Goal: Navigation & Orientation: Find specific page/section

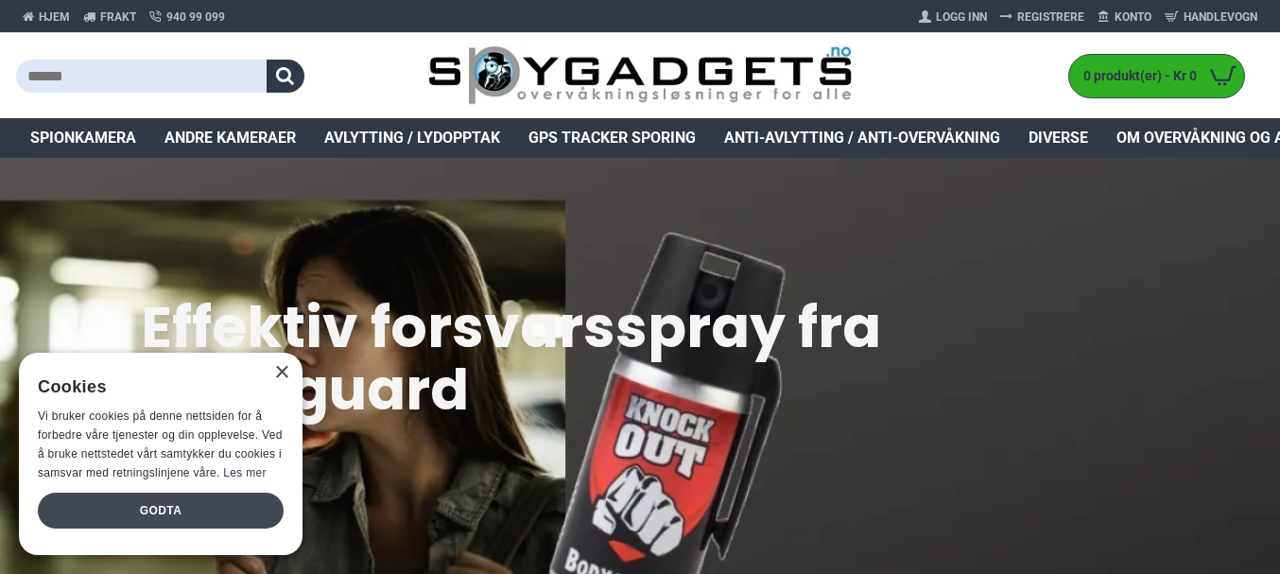
click at [222, 507] on div "Godta" at bounding box center [161, 511] width 246 height 36
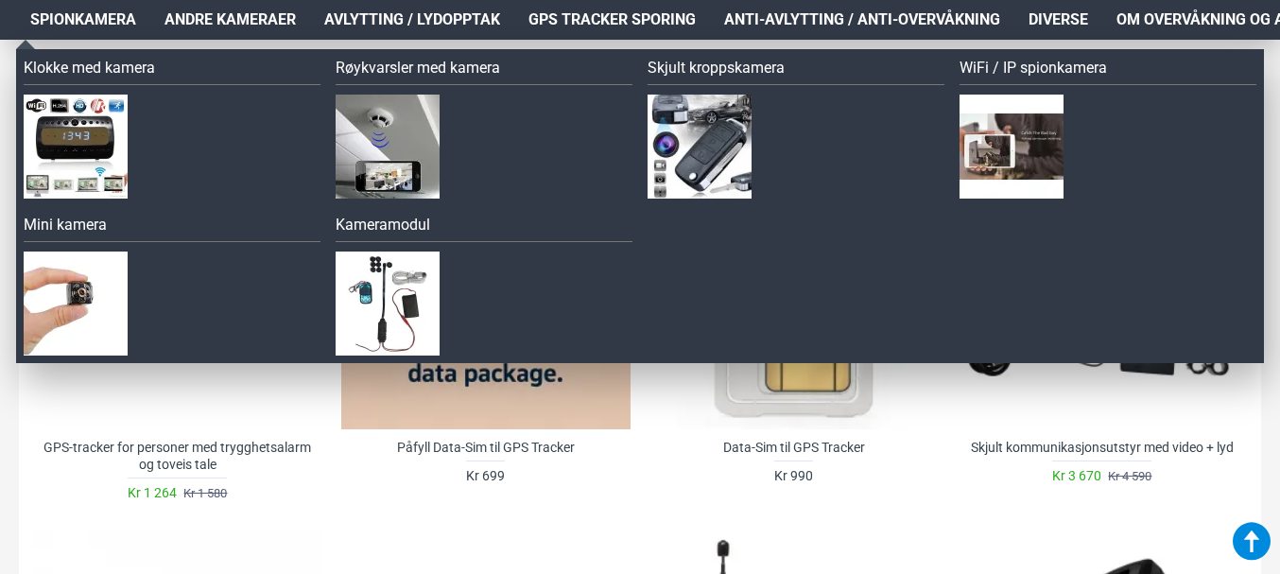
scroll to position [756, 0]
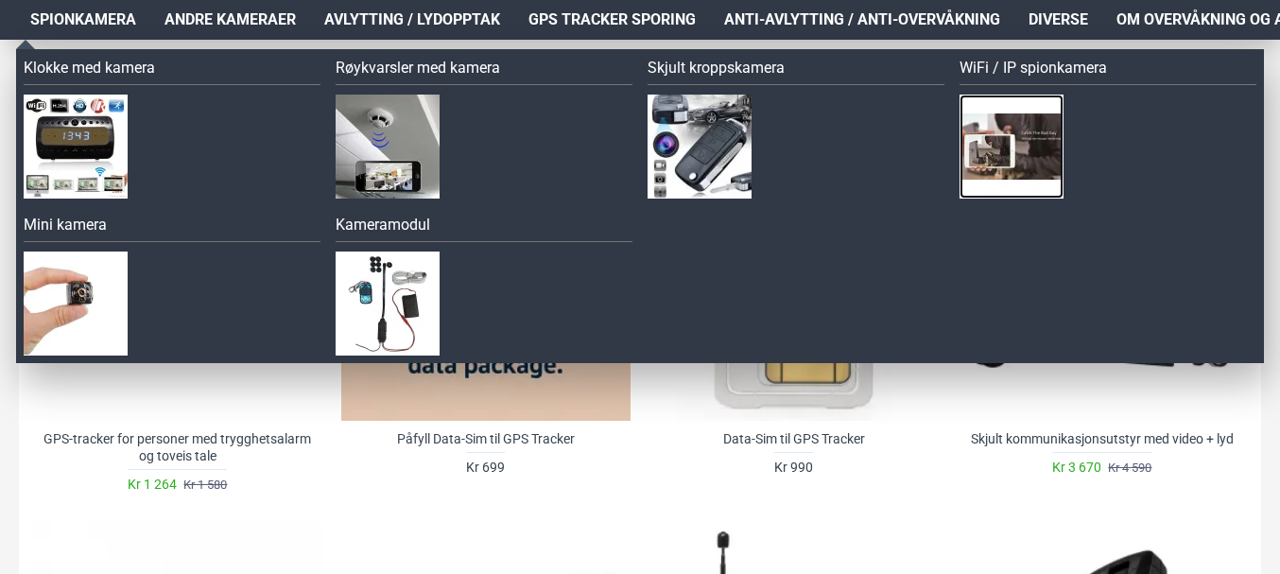
click at [987, 139] on img at bounding box center [1011, 147] width 104 height 104
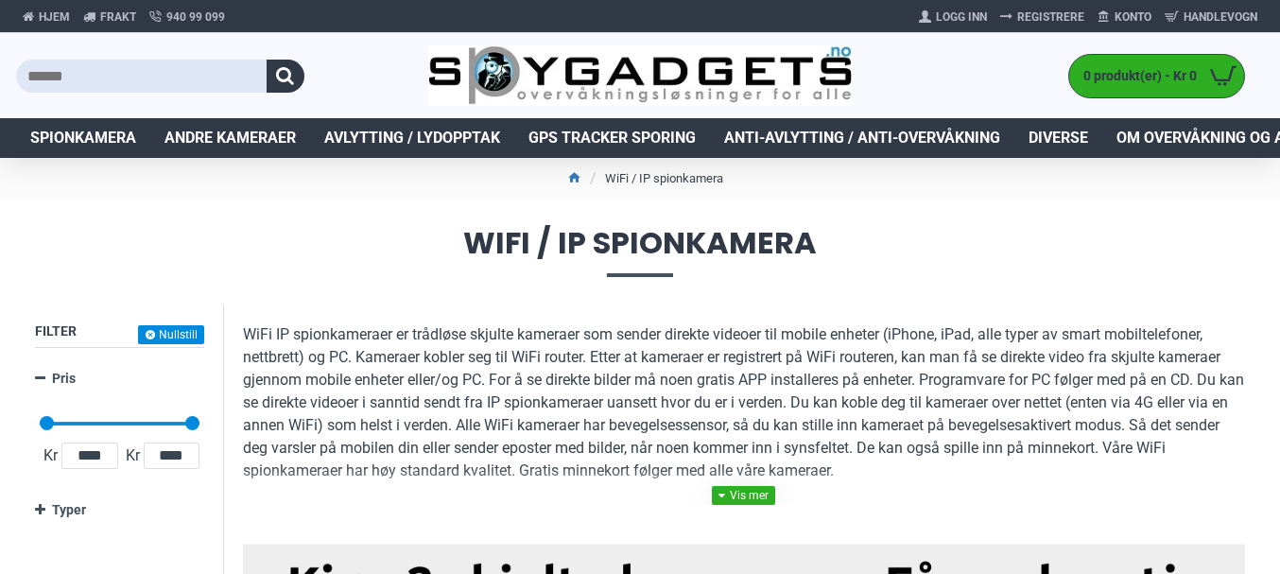
click at [758, 498] on link at bounding box center [743, 495] width 63 height 19
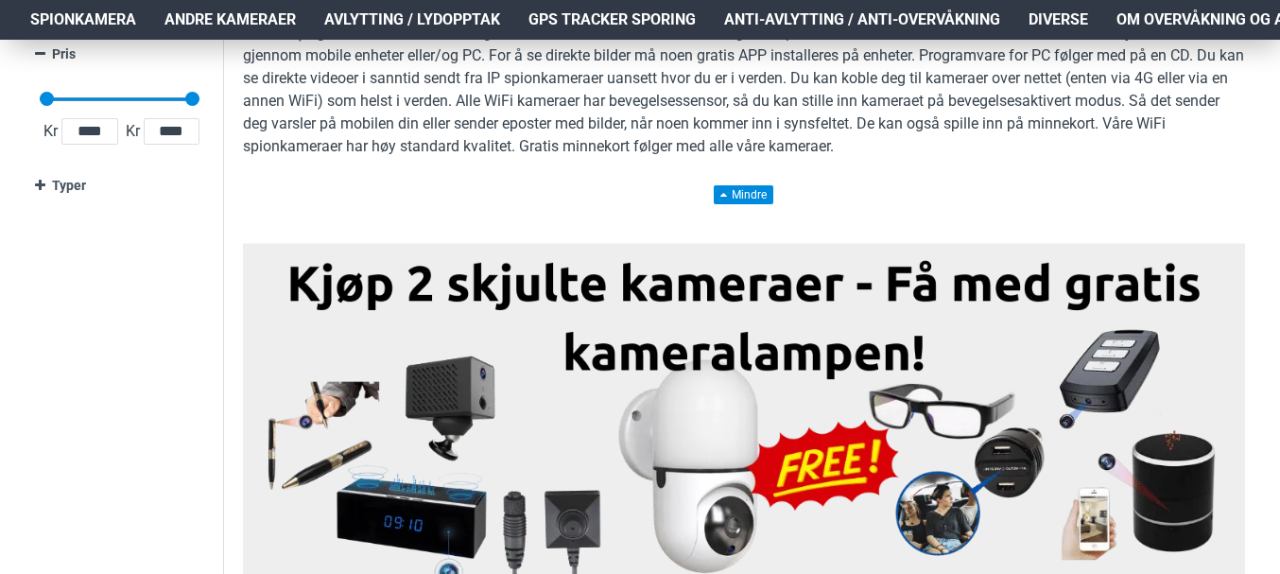
scroll to position [378, 0]
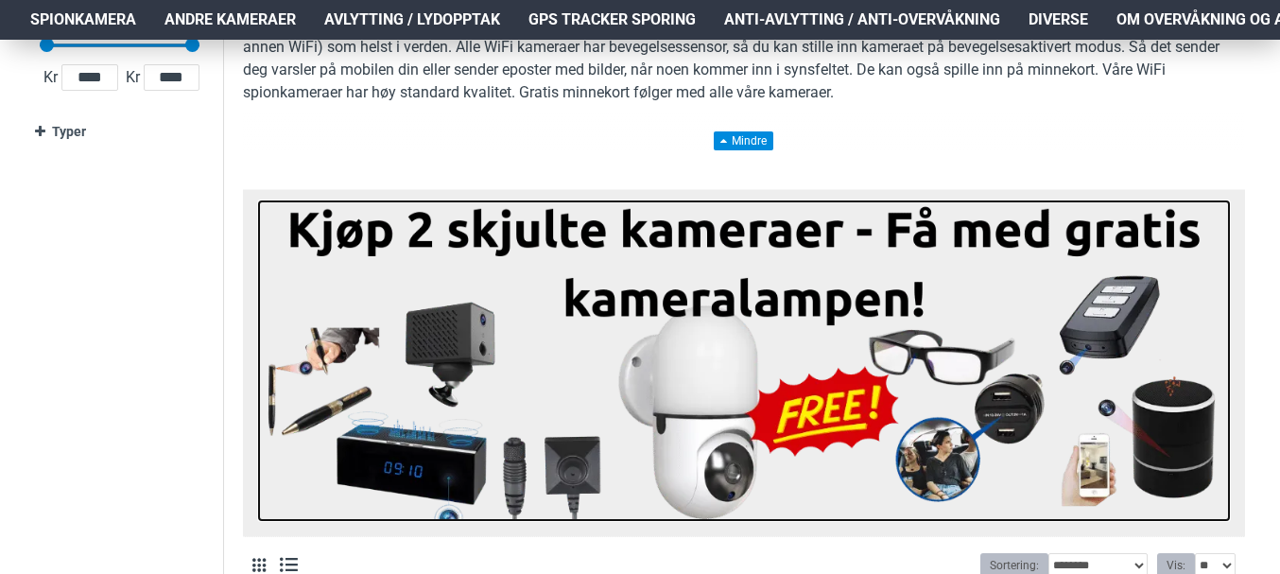
click at [1102, 470] on img at bounding box center [744, 360] width 974 height 322
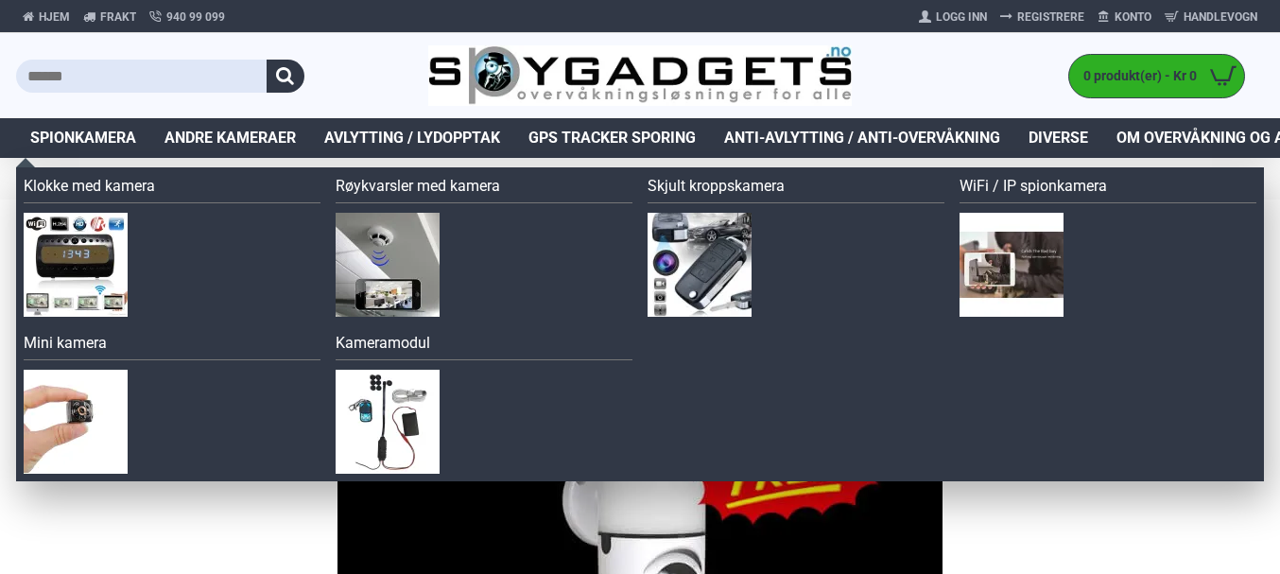
click at [97, 132] on span "Spionkamera" at bounding box center [83, 138] width 106 height 23
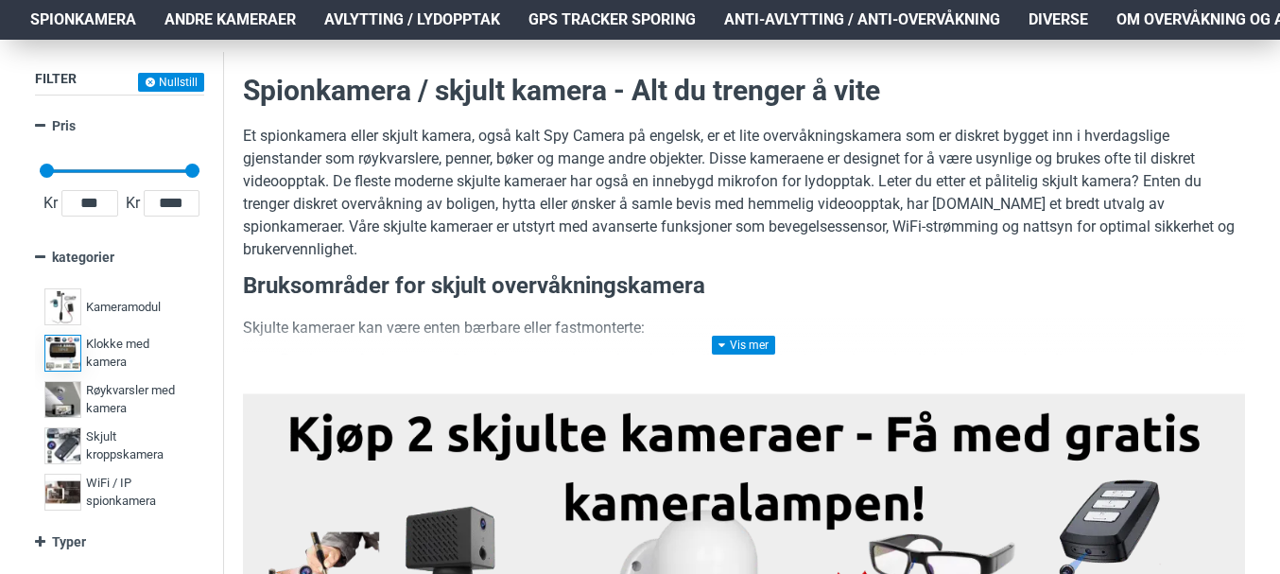
click at [137, 343] on span "Klokke med kamera" at bounding box center [138, 353] width 104 height 37
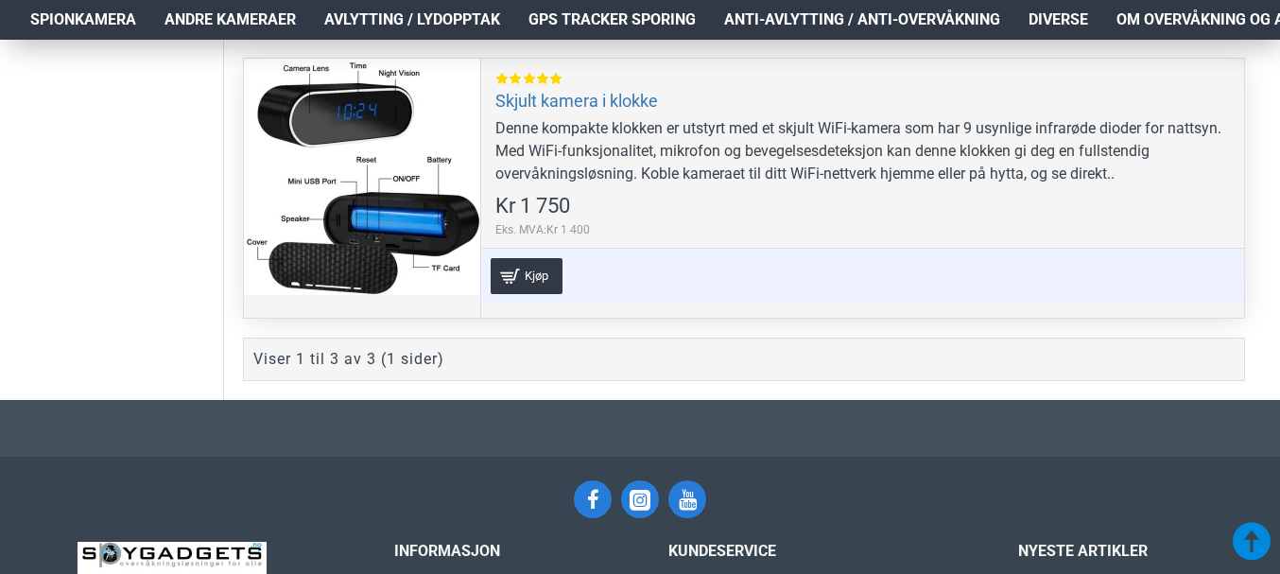
scroll to position [1513, 0]
